Goal: Contribute content

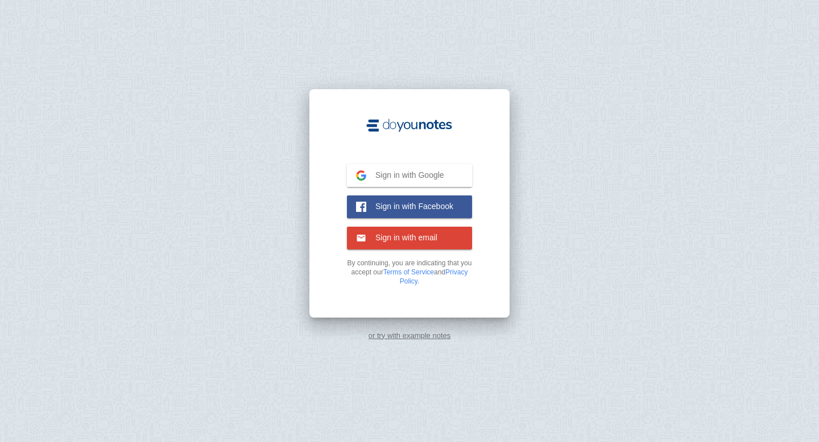
click at [436, 171] on span "Sign in with Google" at bounding box center [405, 175] width 78 height 10
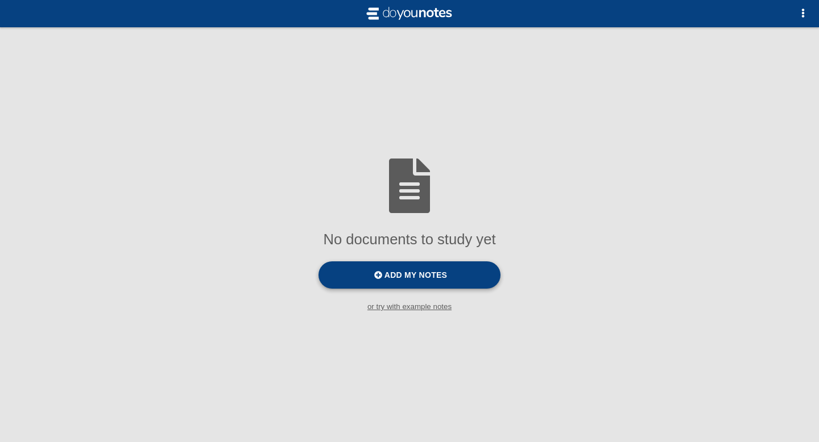
click at [472, 277] on label "Add my notes" at bounding box center [409, 274] width 182 height 27
click at [0, 0] on input "Add my notes" at bounding box center [0, 0] width 0 height 0
click at [456, 280] on label "Add my notes" at bounding box center [409, 274] width 182 height 27
click at [0, 0] on input "Add my notes" at bounding box center [0, 0] width 0 height 0
click at [805, 16] on span "button" at bounding box center [802, 13] width 9 height 9
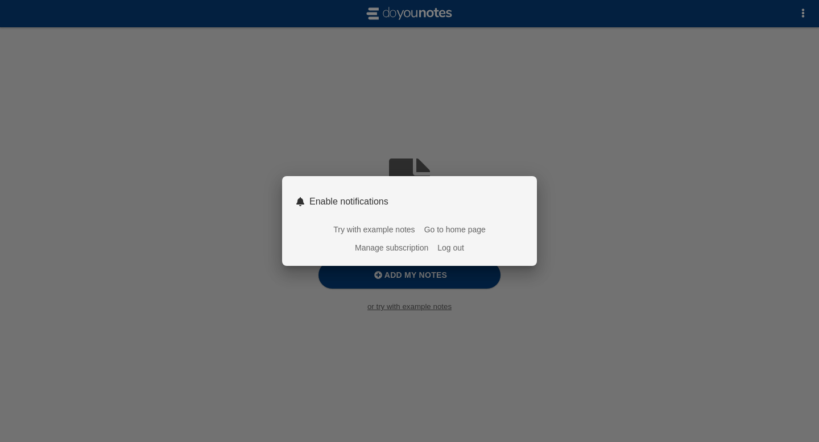
click at [348, 291] on div at bounding box center [409, 221] width 819 height 442
